Goal: Find specific page/section: Find specific page/section

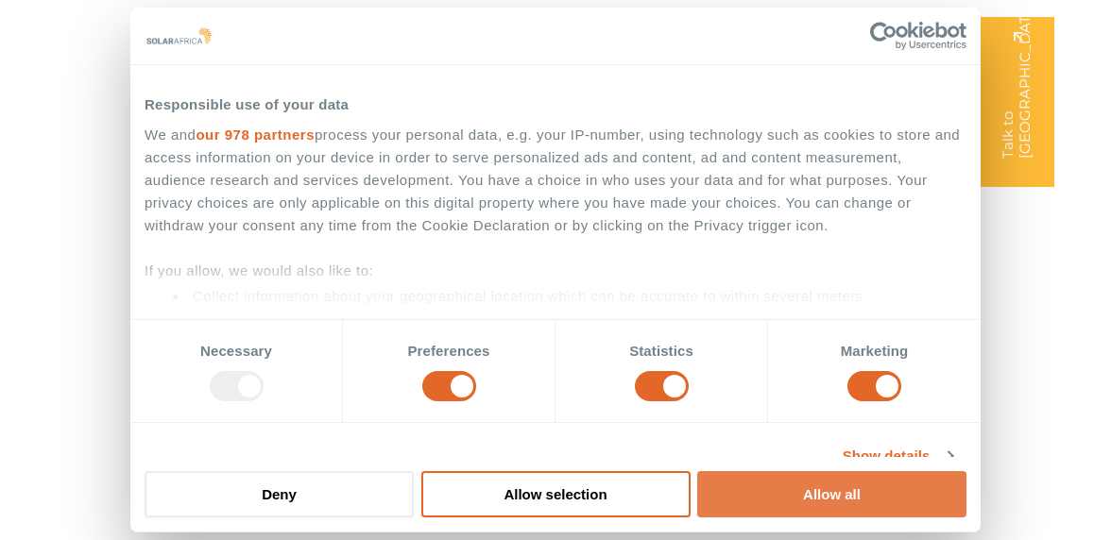
click at [782, 505] on button "Allow all" at bounding box center [831, 494] width 269 height 46
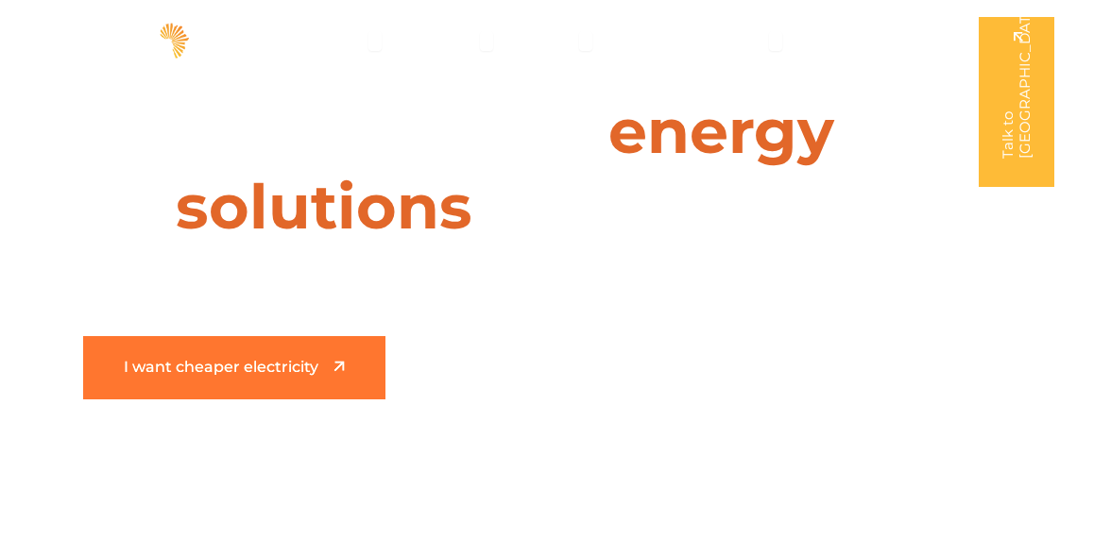
click at [322, 385] on link "I want cheaper electricity" at bounding box center [234, 367] width 302 height 63
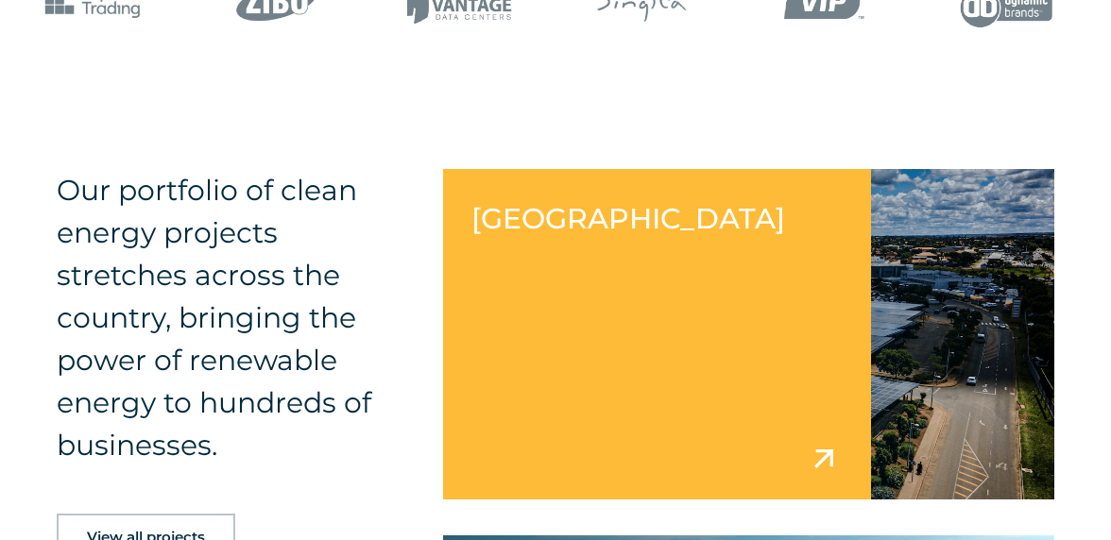
scroll to position [1948, 0]
